Goal: Entertainment & Leisure: Browse casually

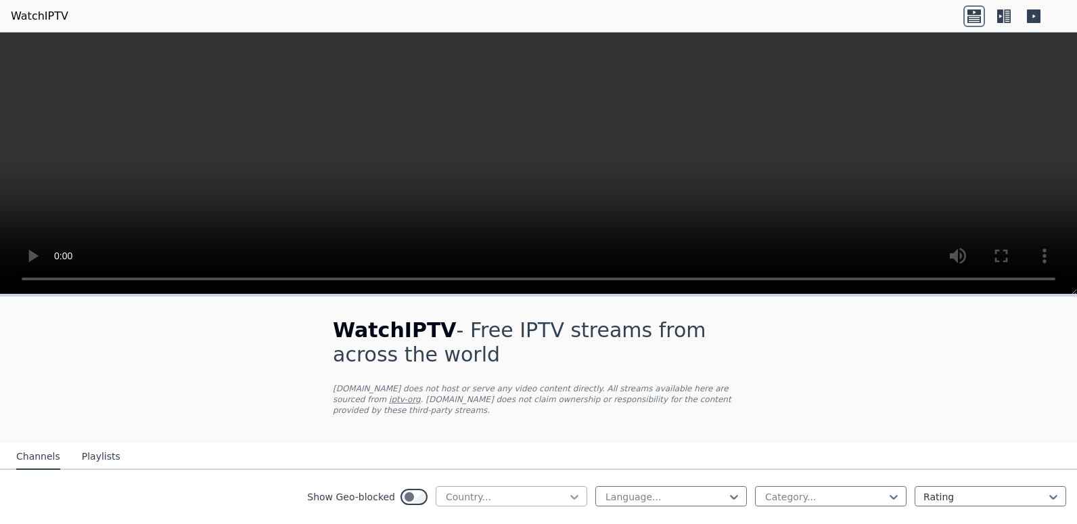
click at [570, 495] on icon at bounding box center [574, 497] width 8 height 5
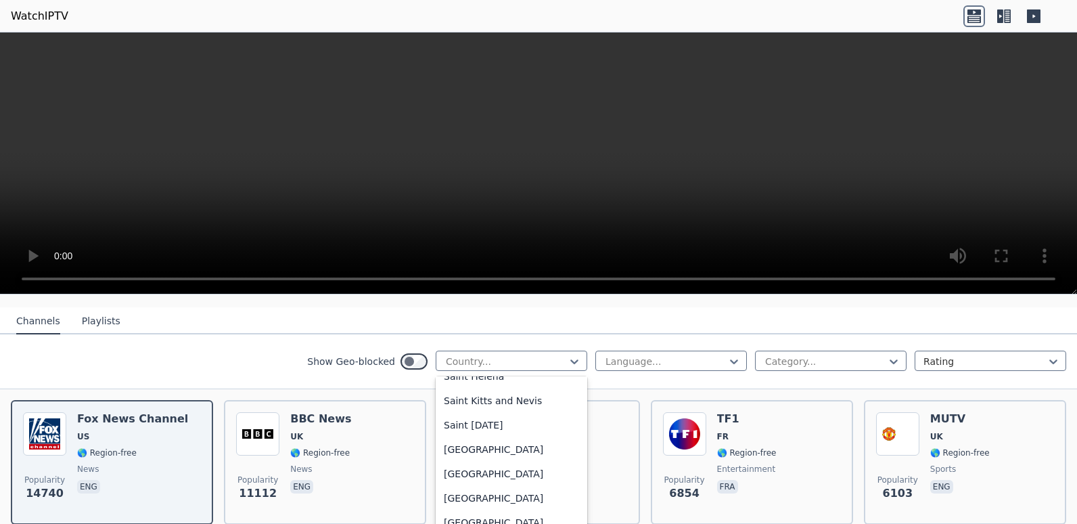
scroll to position [3925, 0]
click at [472, 468] on div "[GEOGRAPHIC_DATA]" at bounding box center [512, 475] width 152 height 24
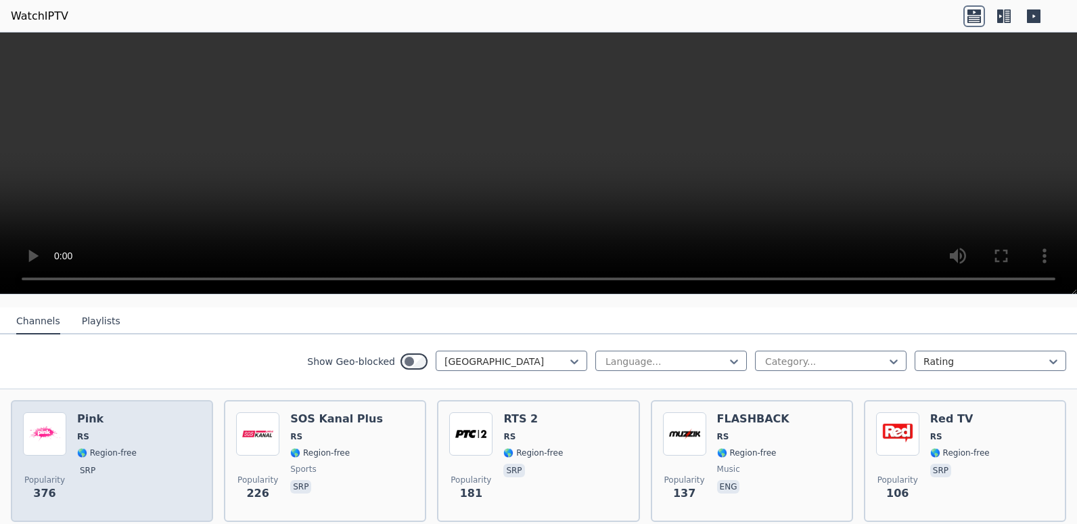
click at [106, 415] on div "Pink RS 🌎 Region-free srp" at bounding box center [107, 460] width 60 height 97
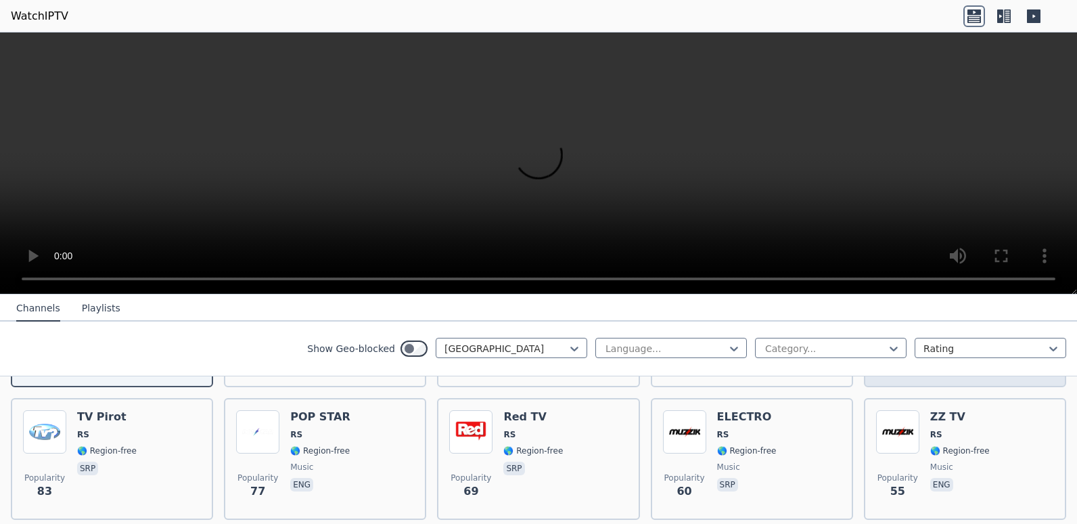
scroll to position [271, 0]
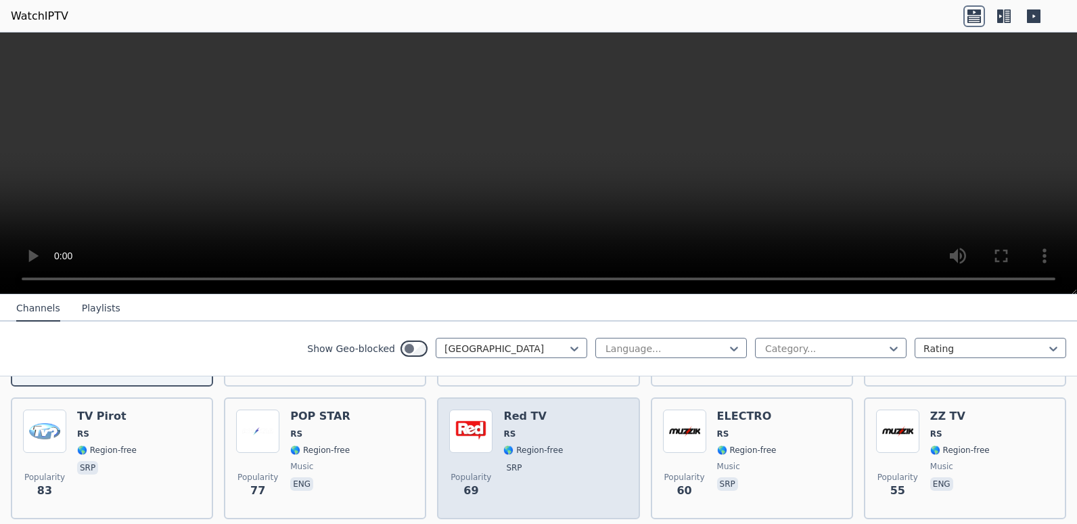
click at [583, 423] on div "Popularity 69 Red TV RS 🌎 Region-free srp" at bounding box center [538, 457] width 178 height 97
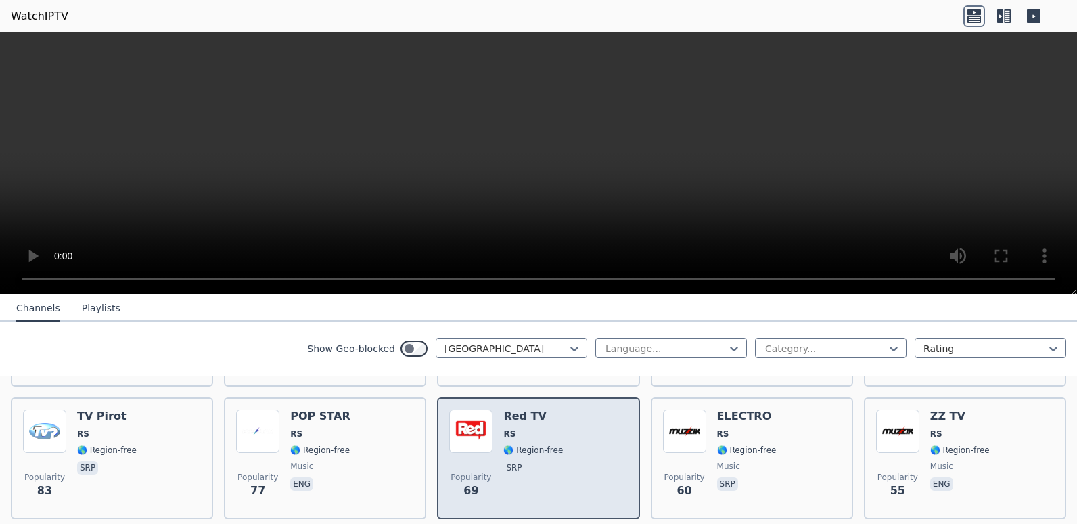
click at [583, 423] on div "Popularity 69 Red TV RS 🌎 Region-free srp" at bounding box center [538, 457] width 178 height 97
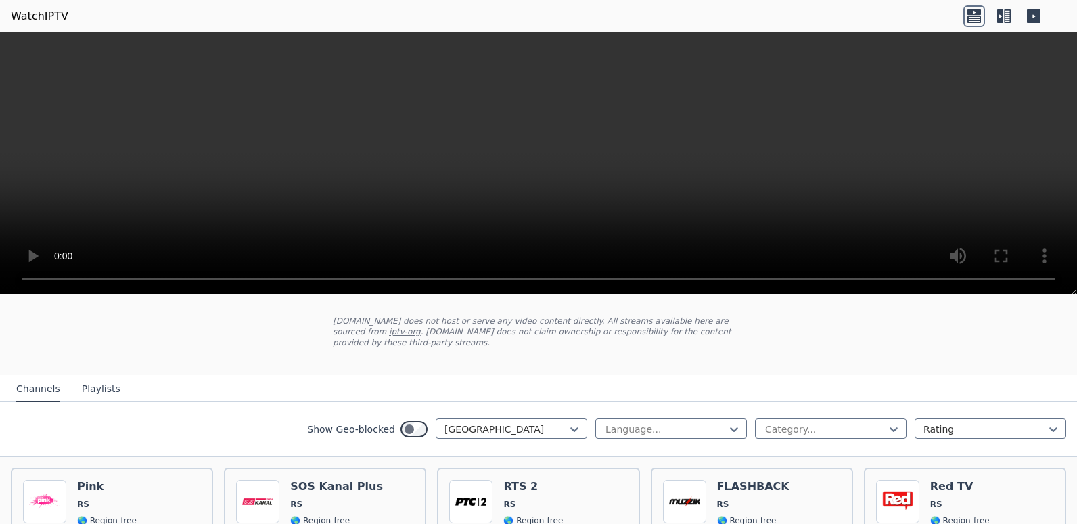
scroll to position [135, 0]
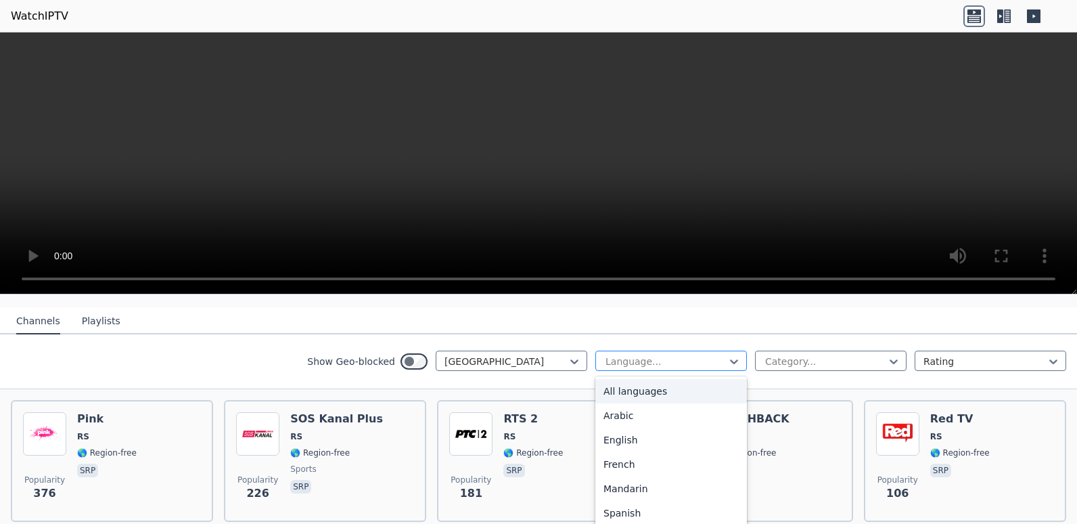
click at [696, 355] on div at bounding box center [665, 362] width 123 height 14
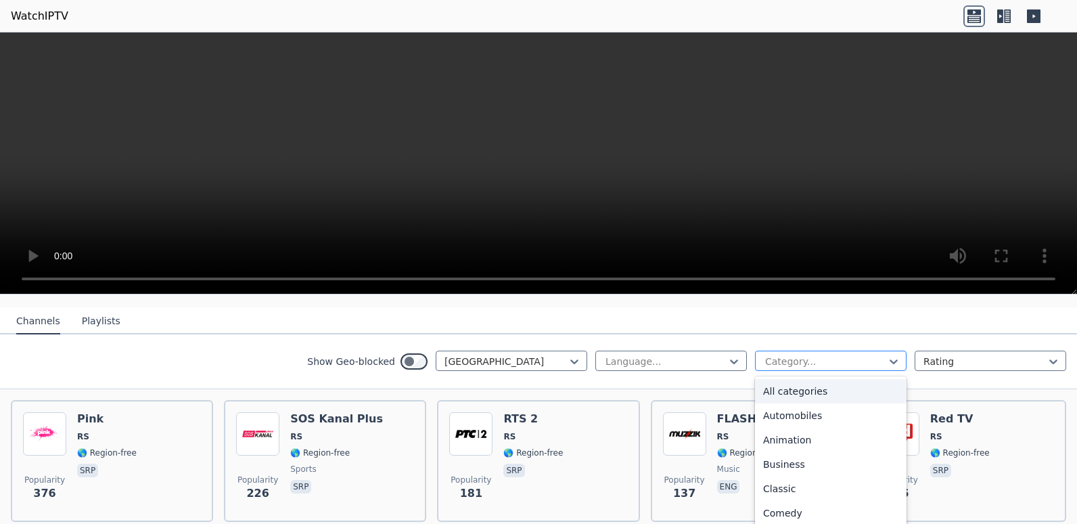
click at [851, 355] on div at bounding box center [825, 362] width 123 height 14
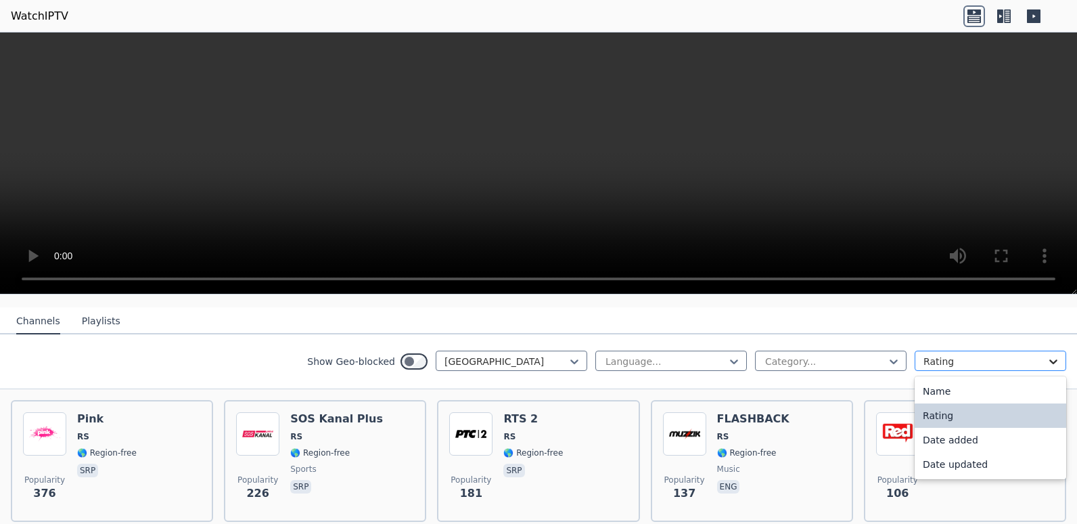
click at [1047, 355] on icon at bounding box center [1054, 362] width 14 height 14
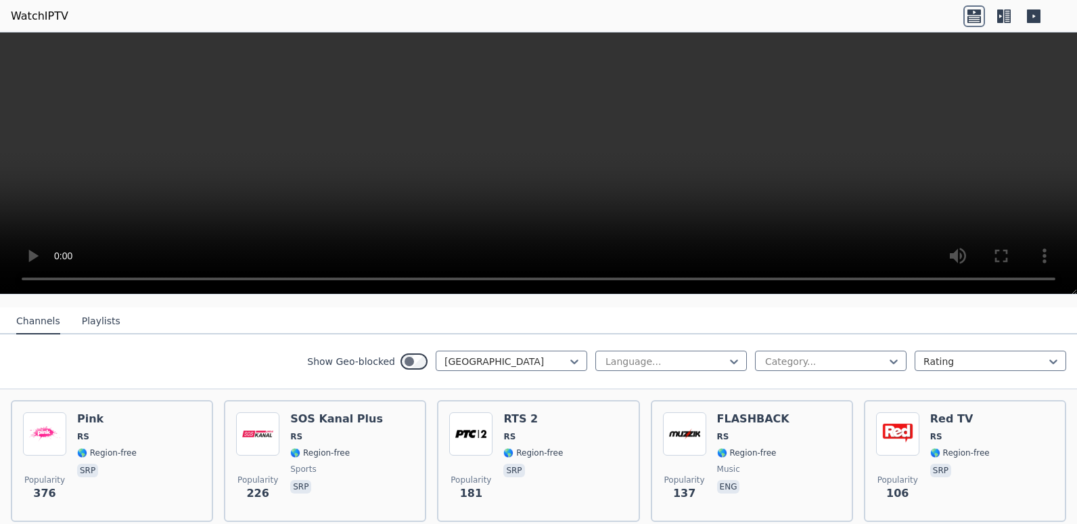
click at [89, 309] on button "Playlists" at bounding box center [101, 322] width 39 height 26
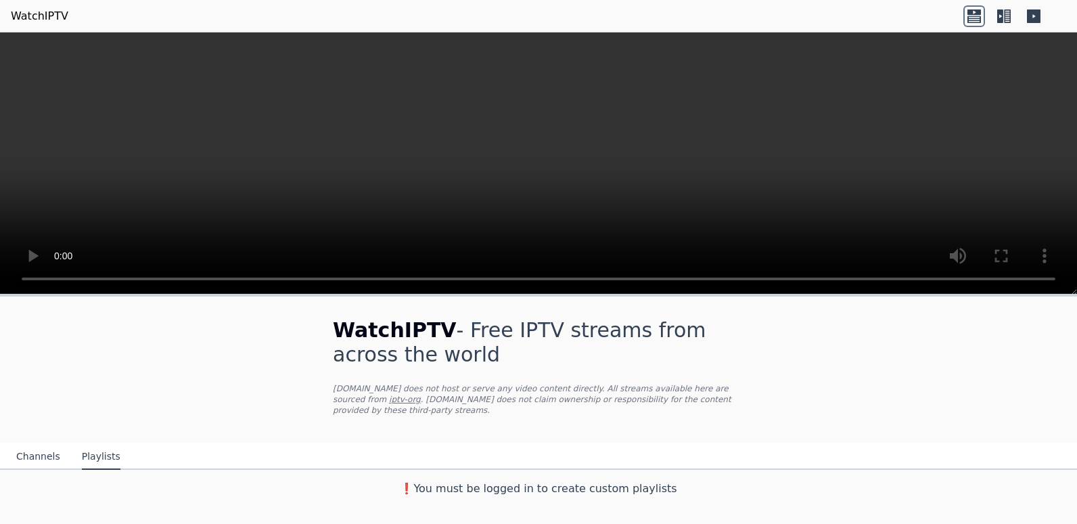
click at [33, 444] on button "Channels" at bounding box center [38, 457] width 44 height 26
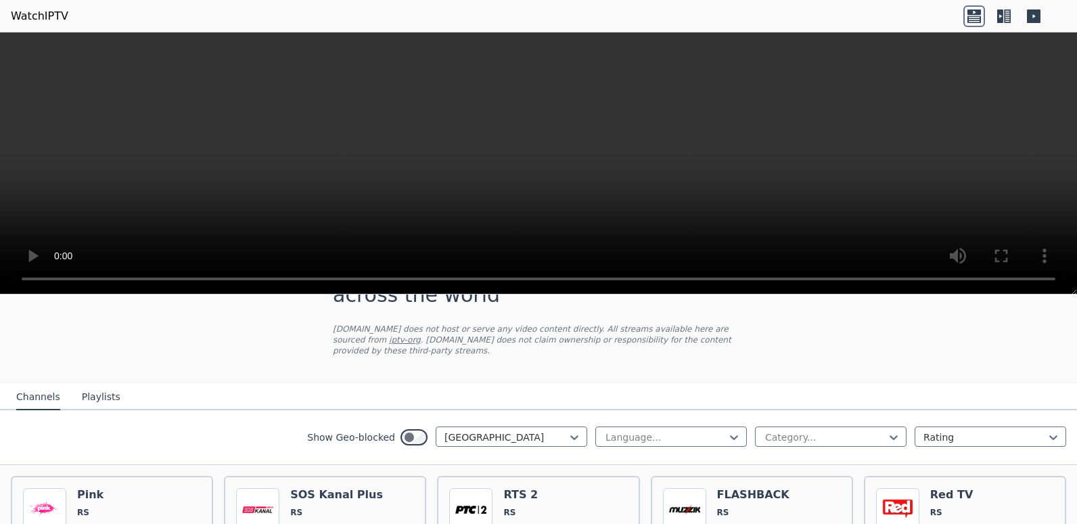
scroll to position [135, 0]
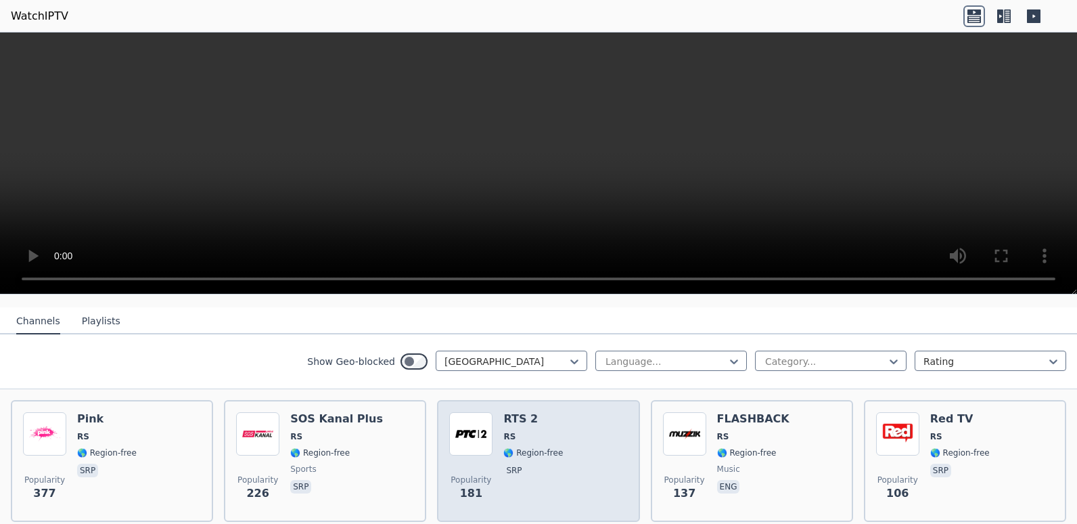
click at [585, 417] on div "Popularity 181 RTS 2 RS 🌎 Region-free srp" at bounding box center [538, 460] width 178 height 97
click at [587, 417] on div "Popularity 181 RTS 2 RS 🌎 Region-free srp" at bounding box center [538, 460] width 178 height 97
